Goal: Information Seeking & Learning: Learn about a topic

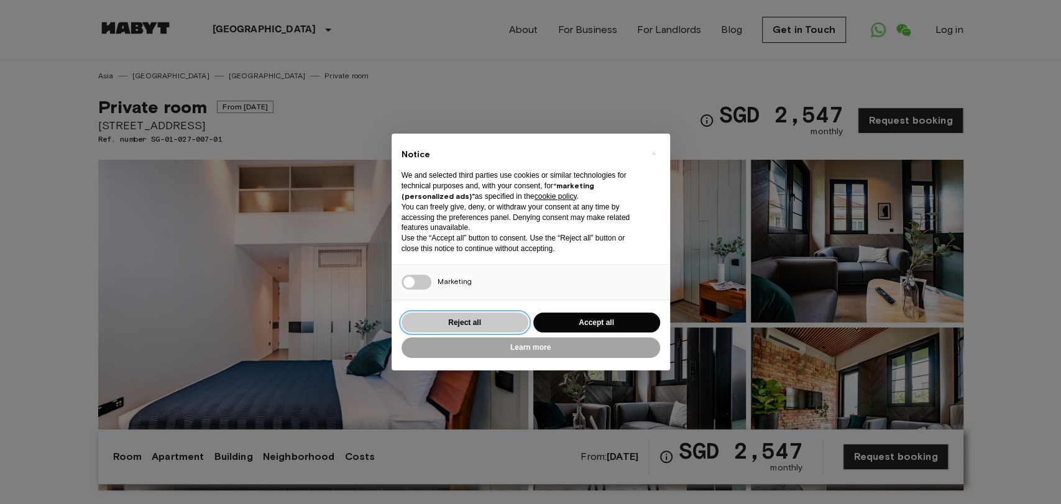
click at [462, 319] on button "Reject all" at bounding box center [464, 323] width 127 height 21
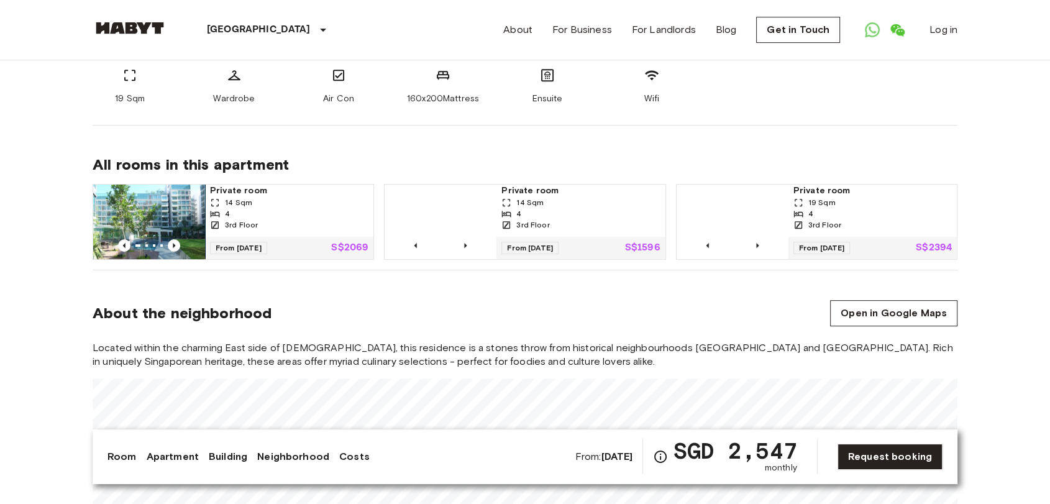
scroll to position [276, 0]
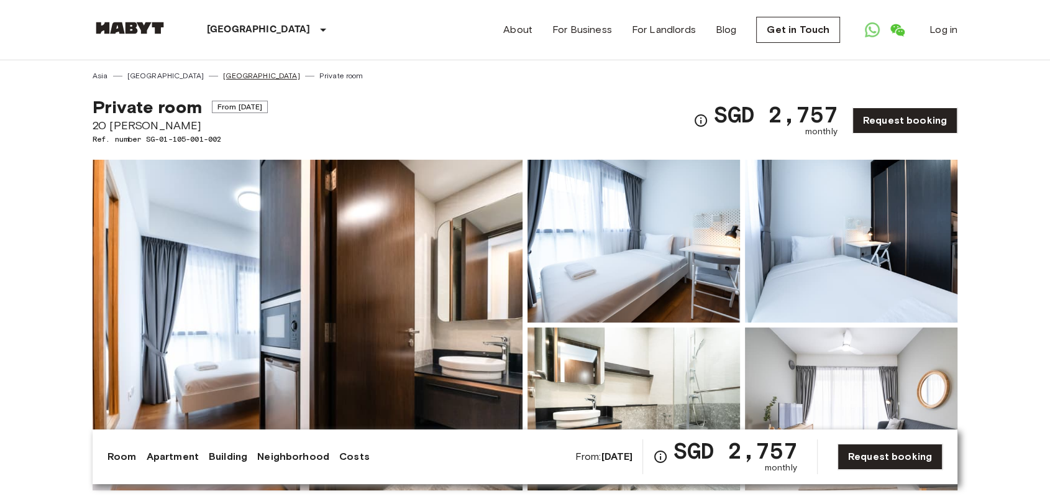
click at [223, 71] on link "[GEOGRAPHIC_DATA]" at bounding box center [261, 75] width 77 height 11
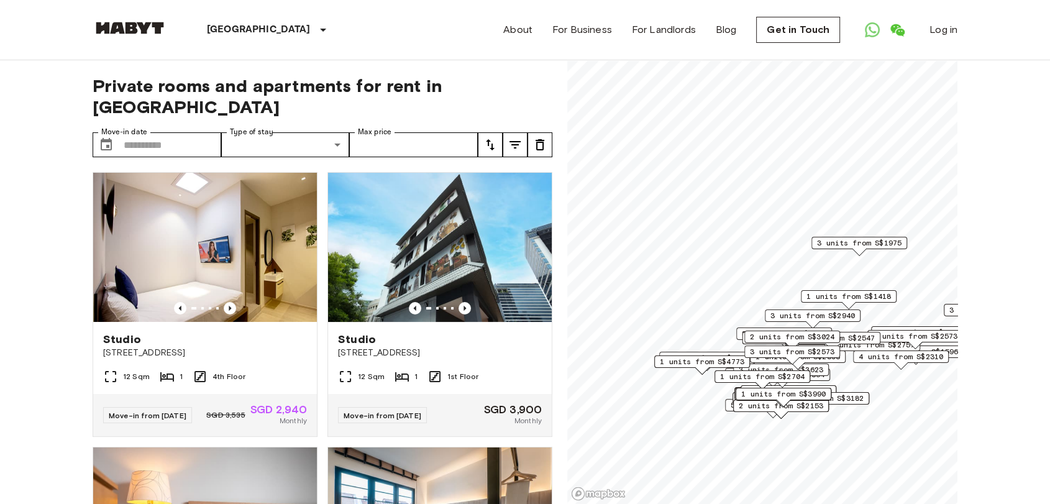
click at [524, 132] on button "tune" at bounding box center [515, 144] width 25 height 25
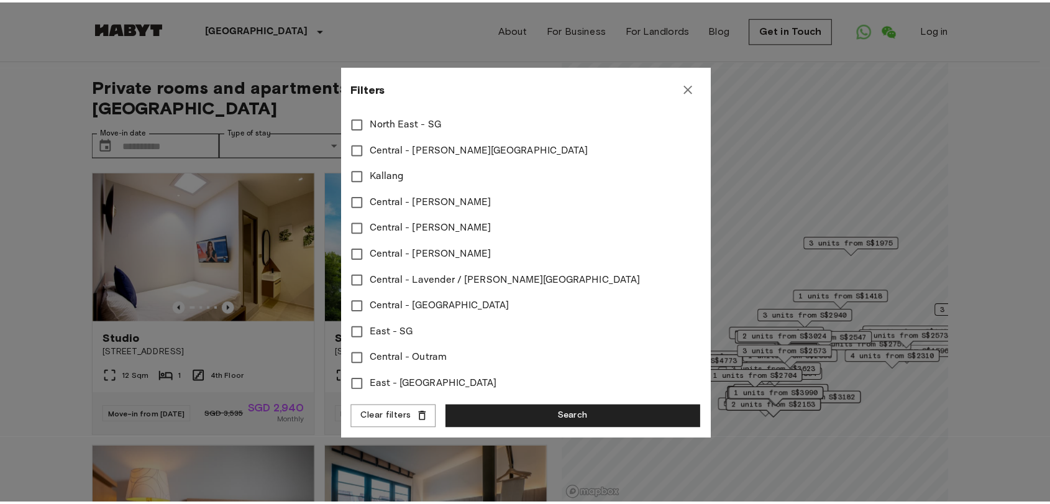
scroll to position [572, 0]
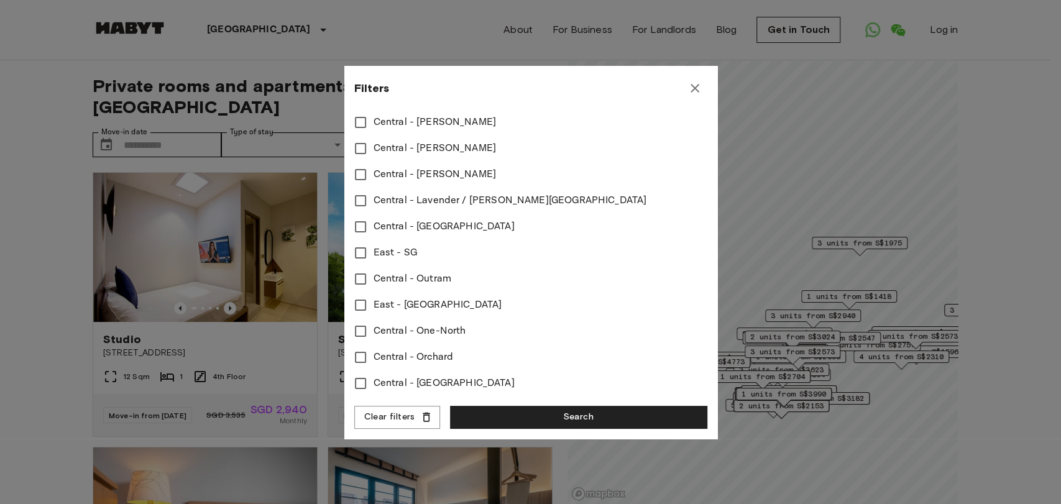
click at [694, 88] on icon "button" at bounding box center [694, 88] width 9 height 9
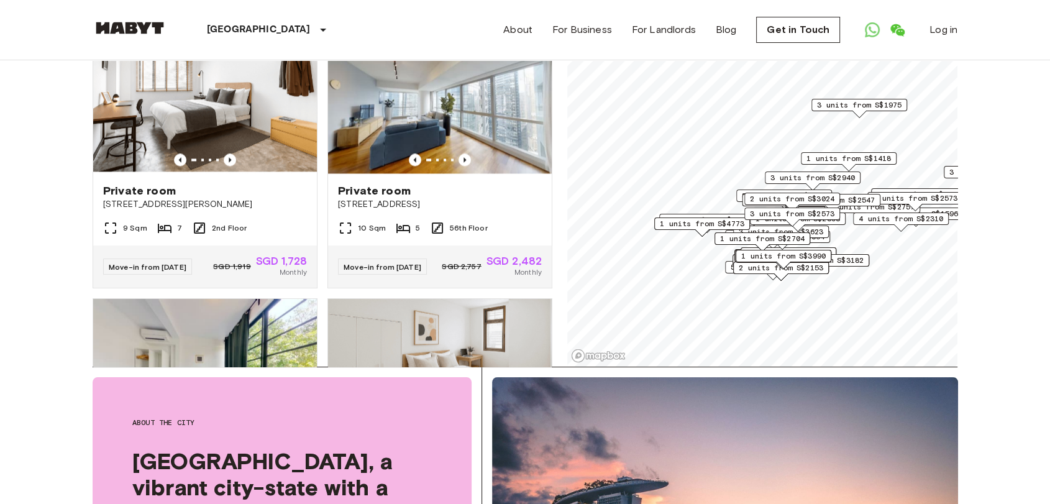
scroll to position [2209, 0]
